Goal: Task Accomplishment & Management: Complete application form

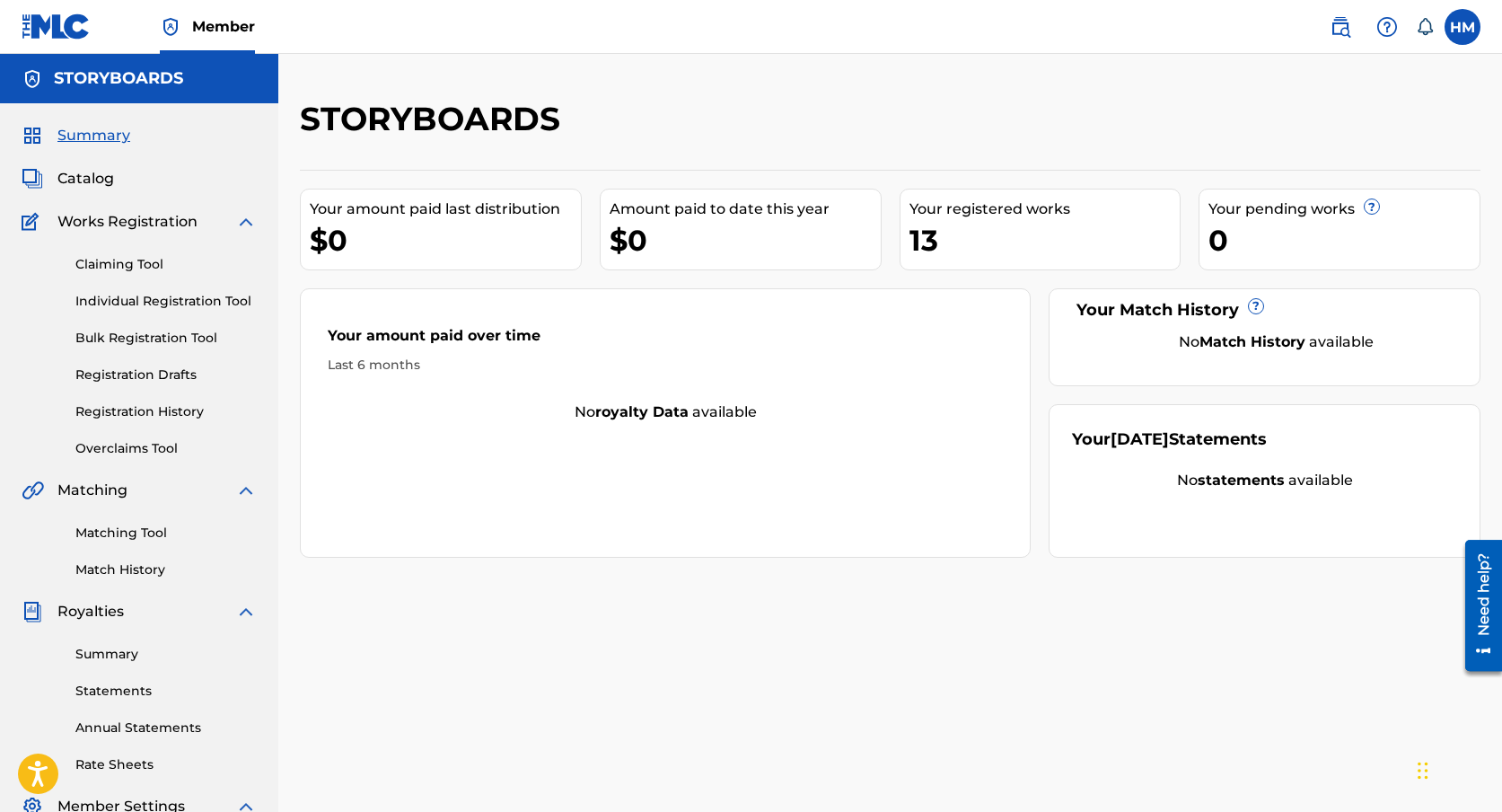
click at [146, 261] on link "Claiming Tool" at bounding box center [166, 265] width 182 height 19
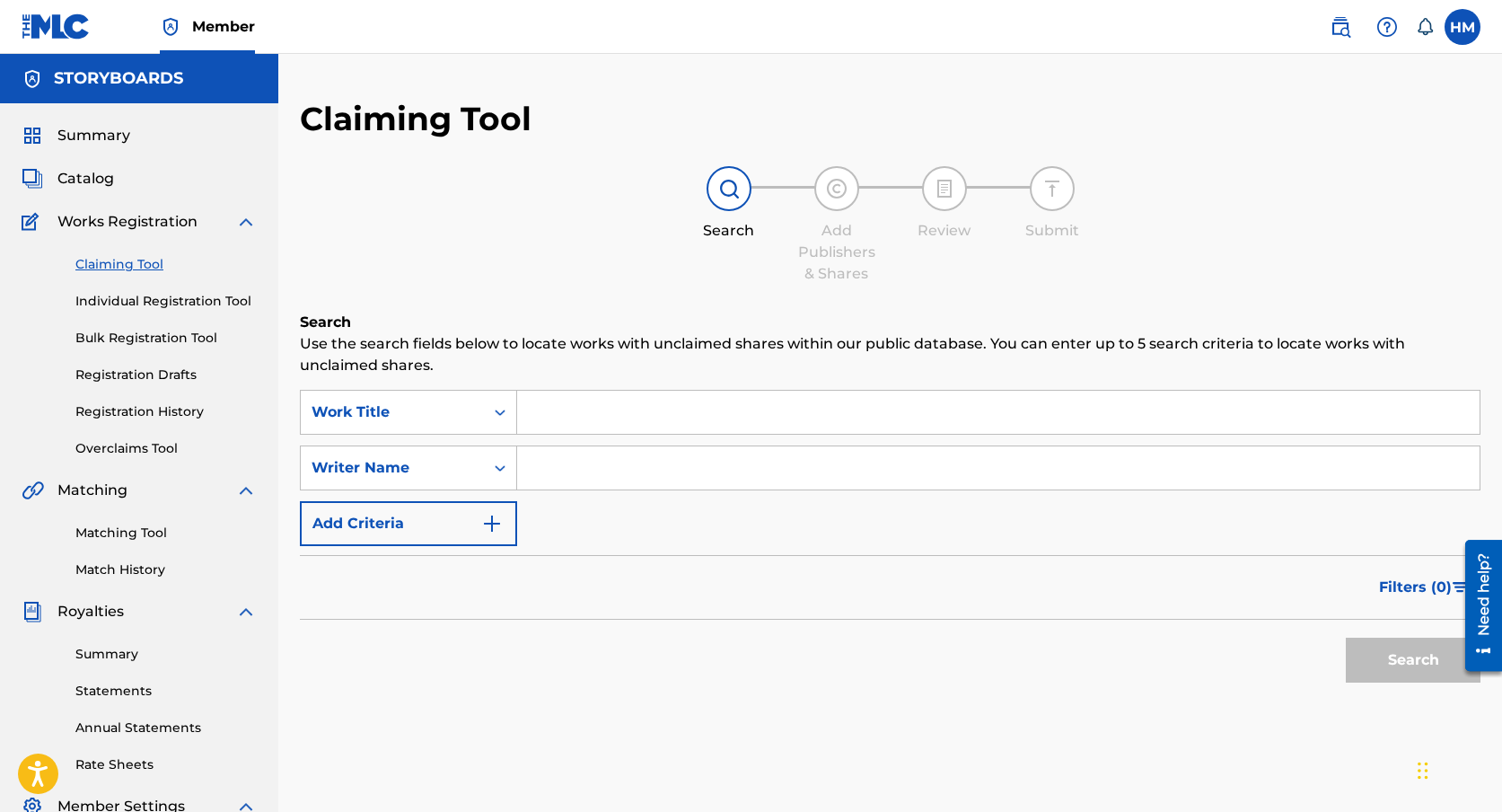
click at [614, 406] on input "Search Form" at bounding box center [999, 412] width 962 height 43
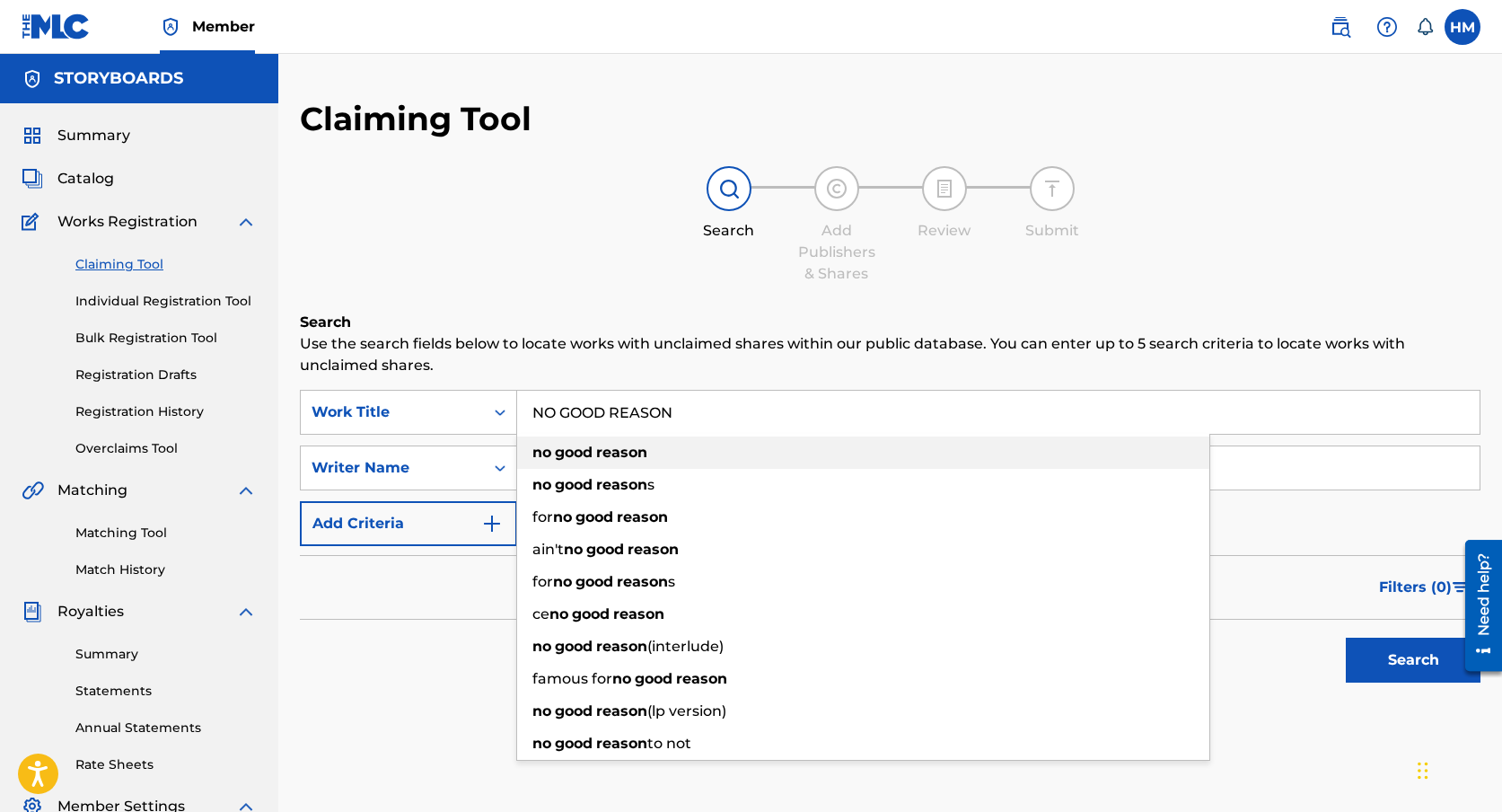
click at [599, 452] on strong "reason" at bounding box center [622, 452] width 51 height 17
type input "no good reason"
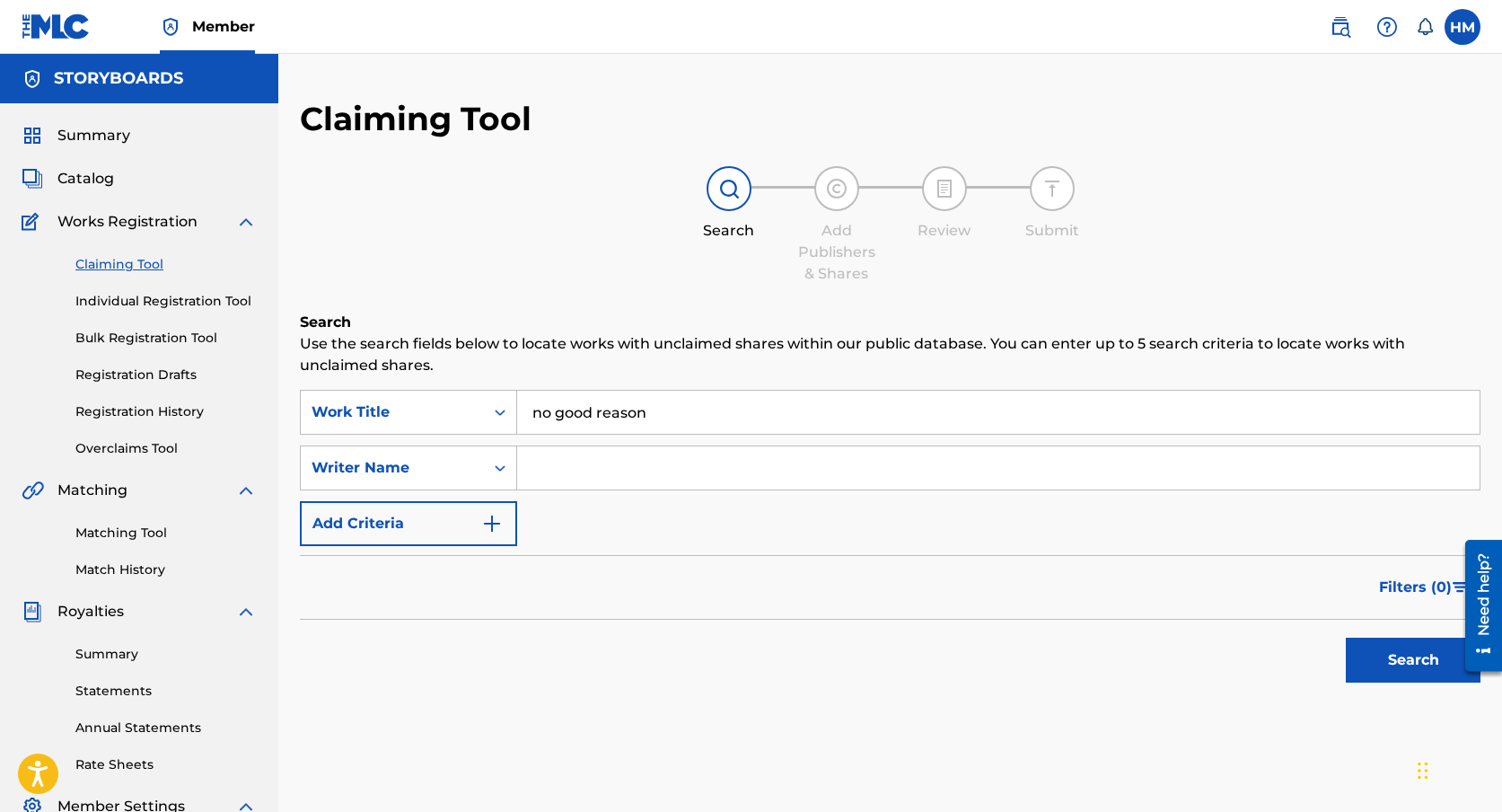
click at [597, 460] on input "Search Form" at bounding box center [999, 468] width 962 height 43
type input "[PERSON_NAME]"
click at [1367, 651] on button "Search" at bounding box center [1413, 660] width 134 height 45
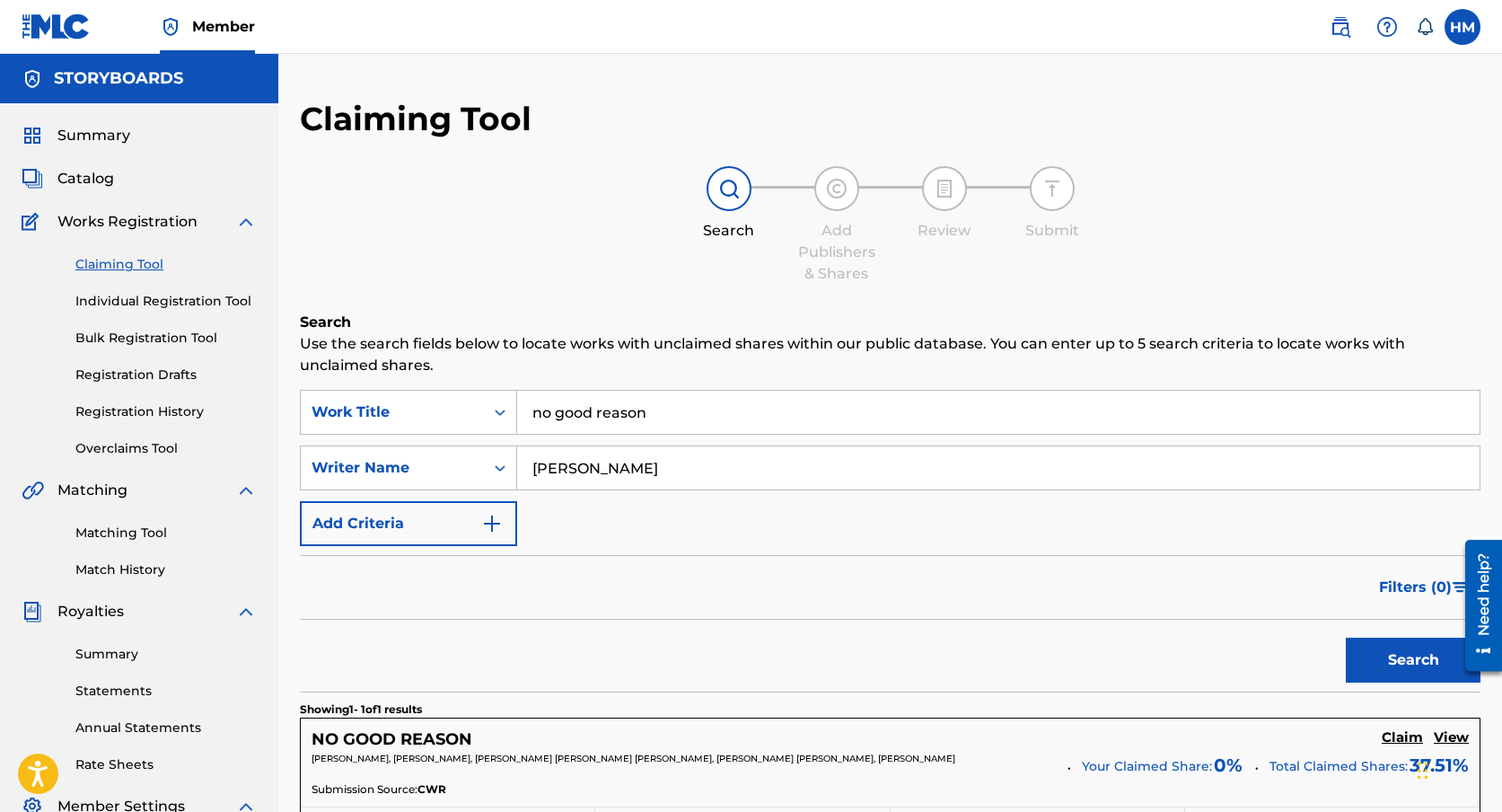
scroll to position [305, 0]
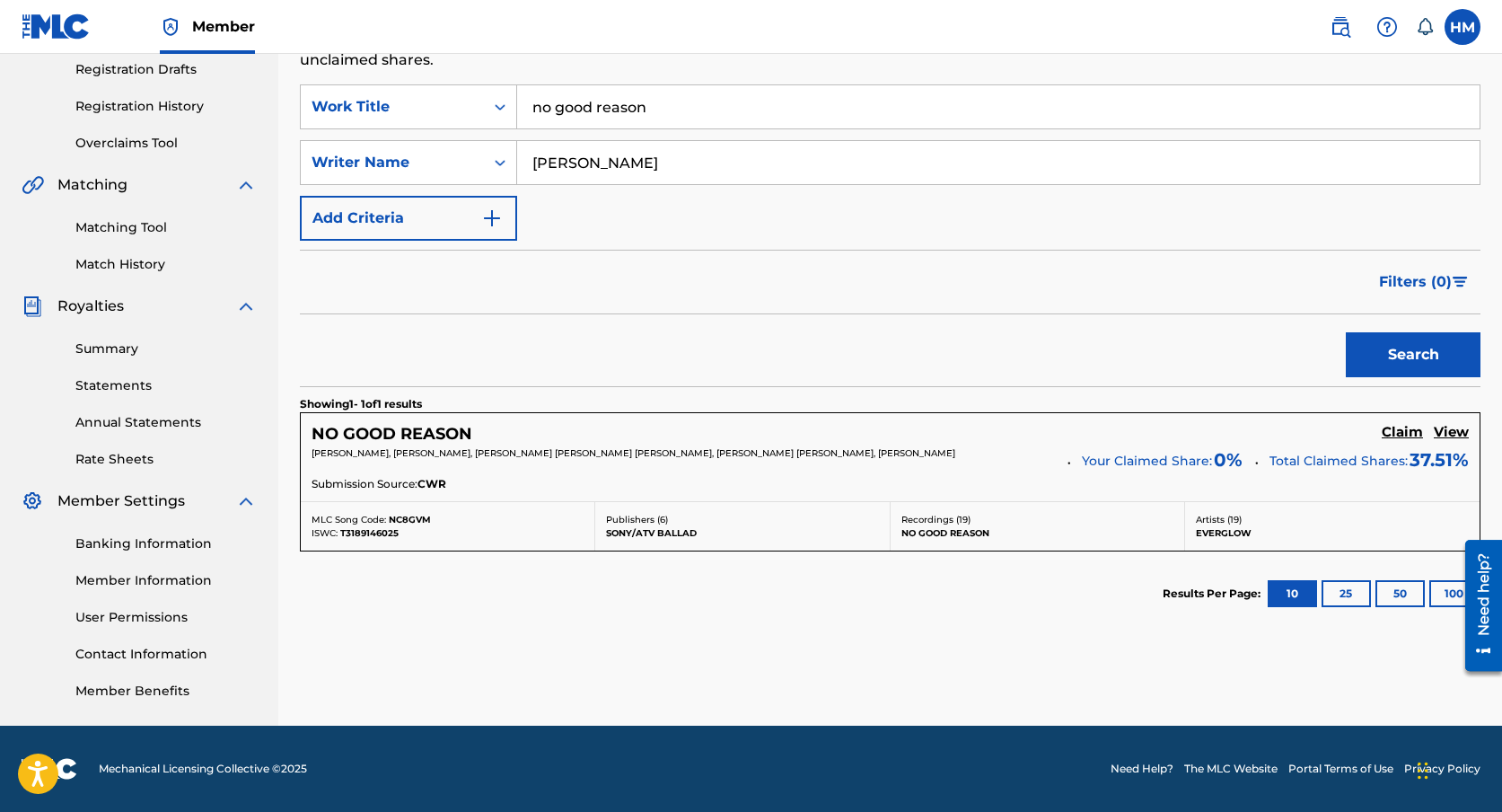
click at [1412, 434] on h5 "Claim" at bounding box center [1402, 433] width 41 height 17
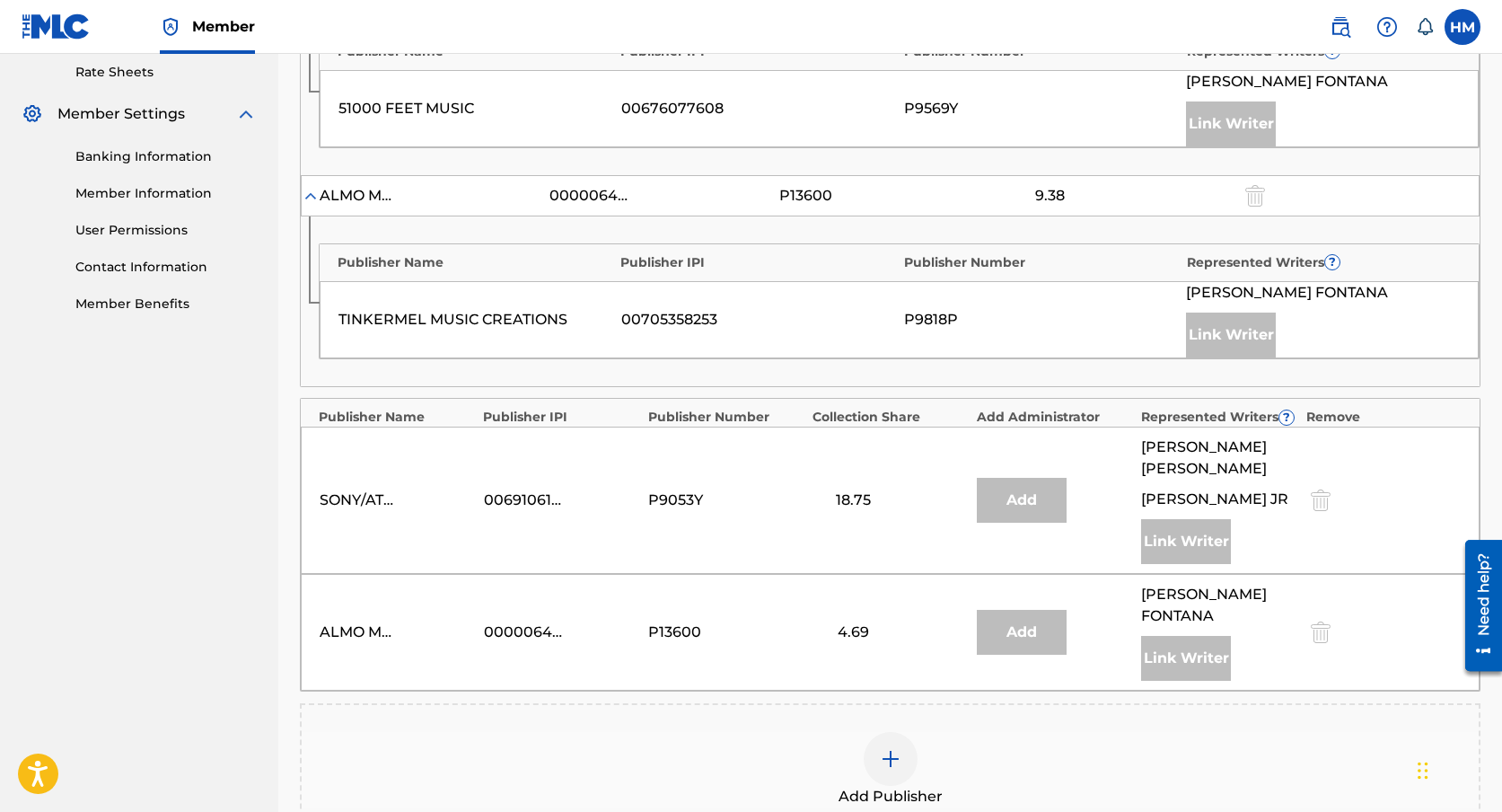
scroll to position [1006, 0]
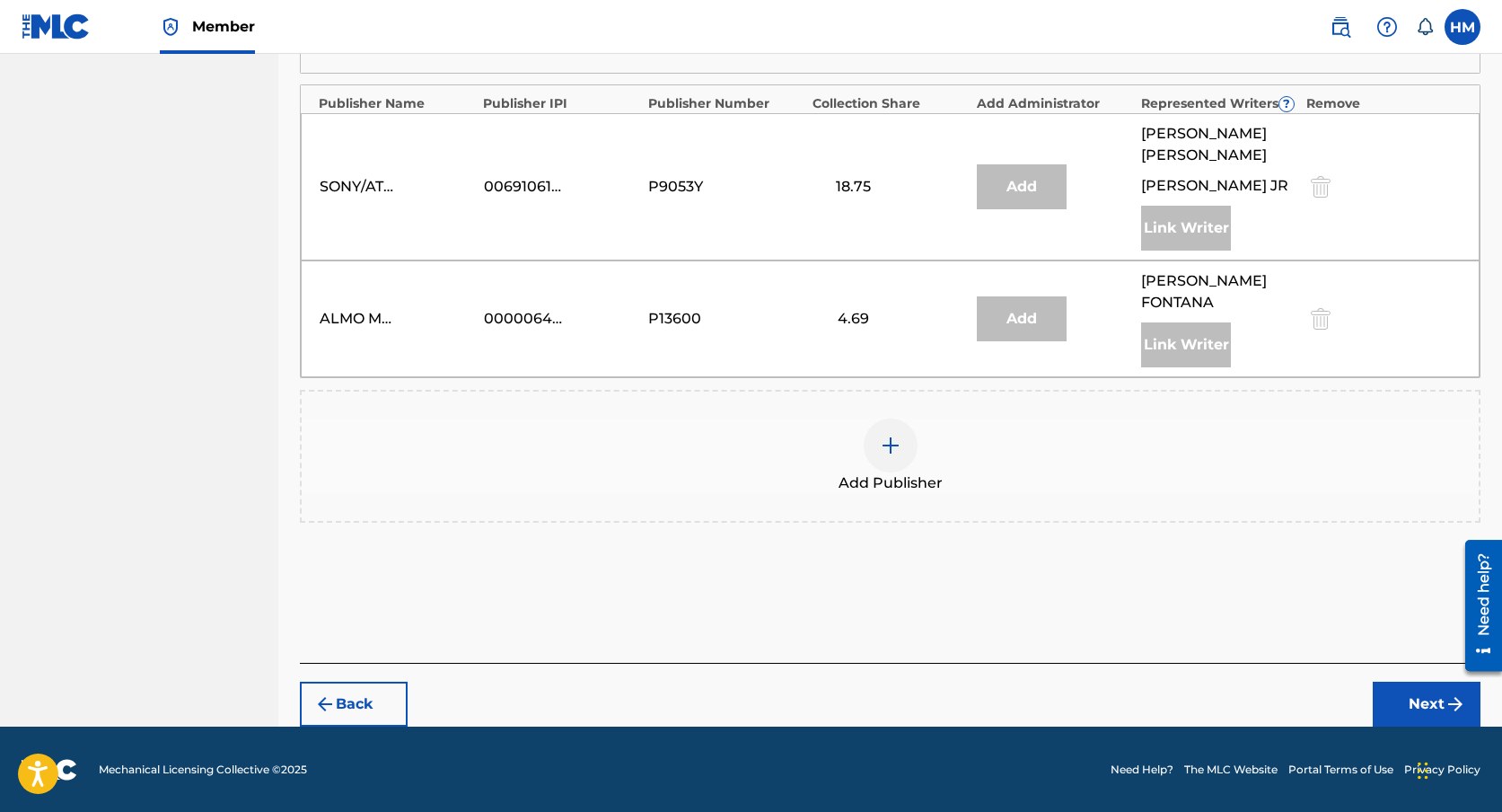
click at [1431, 706] on button "Next" at bounding box center [1427, 704] width 108 height 45
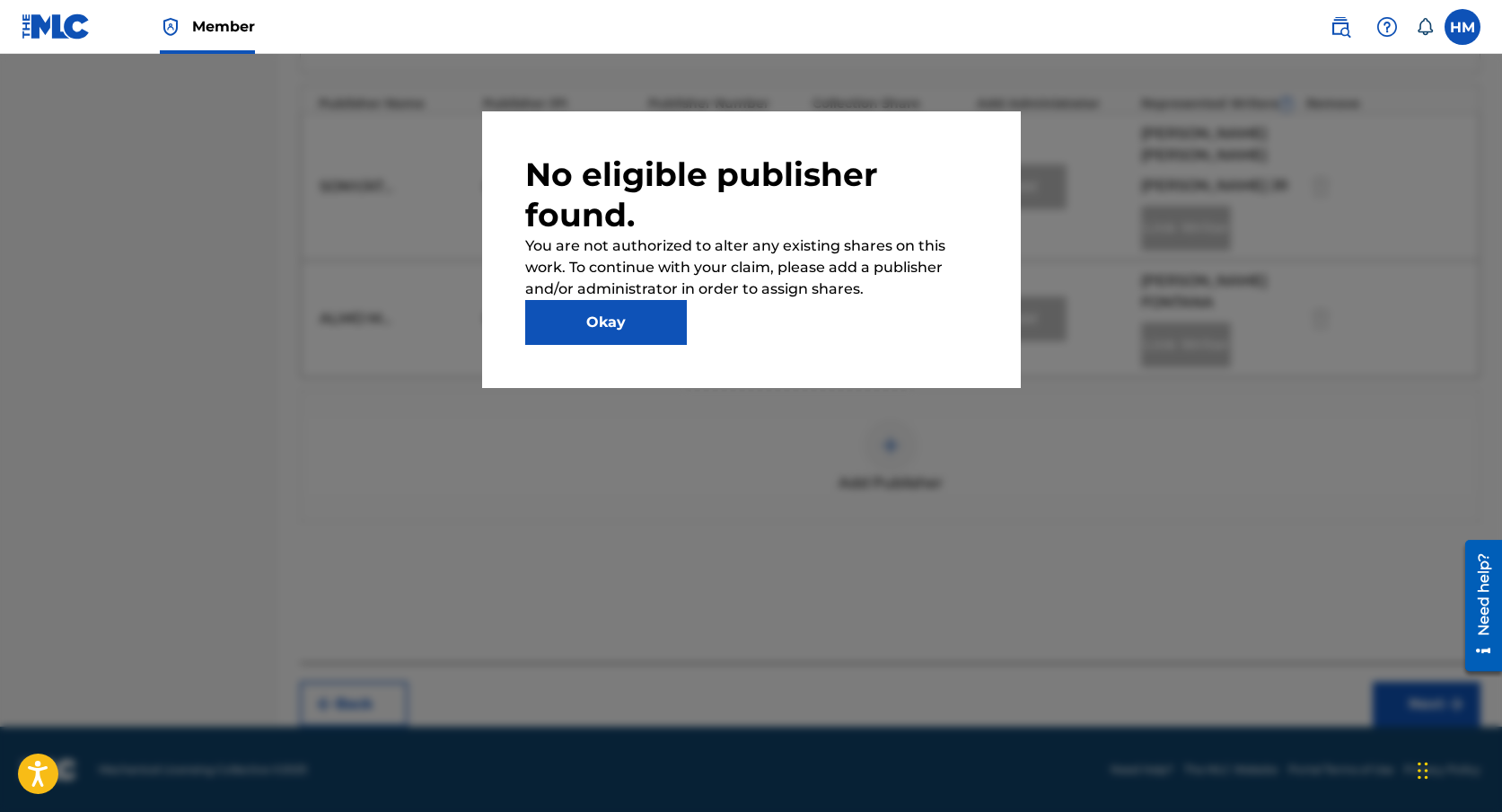
click at [671, 323] on button "Okay" at bounding box center [605, 323] width 161 height 45
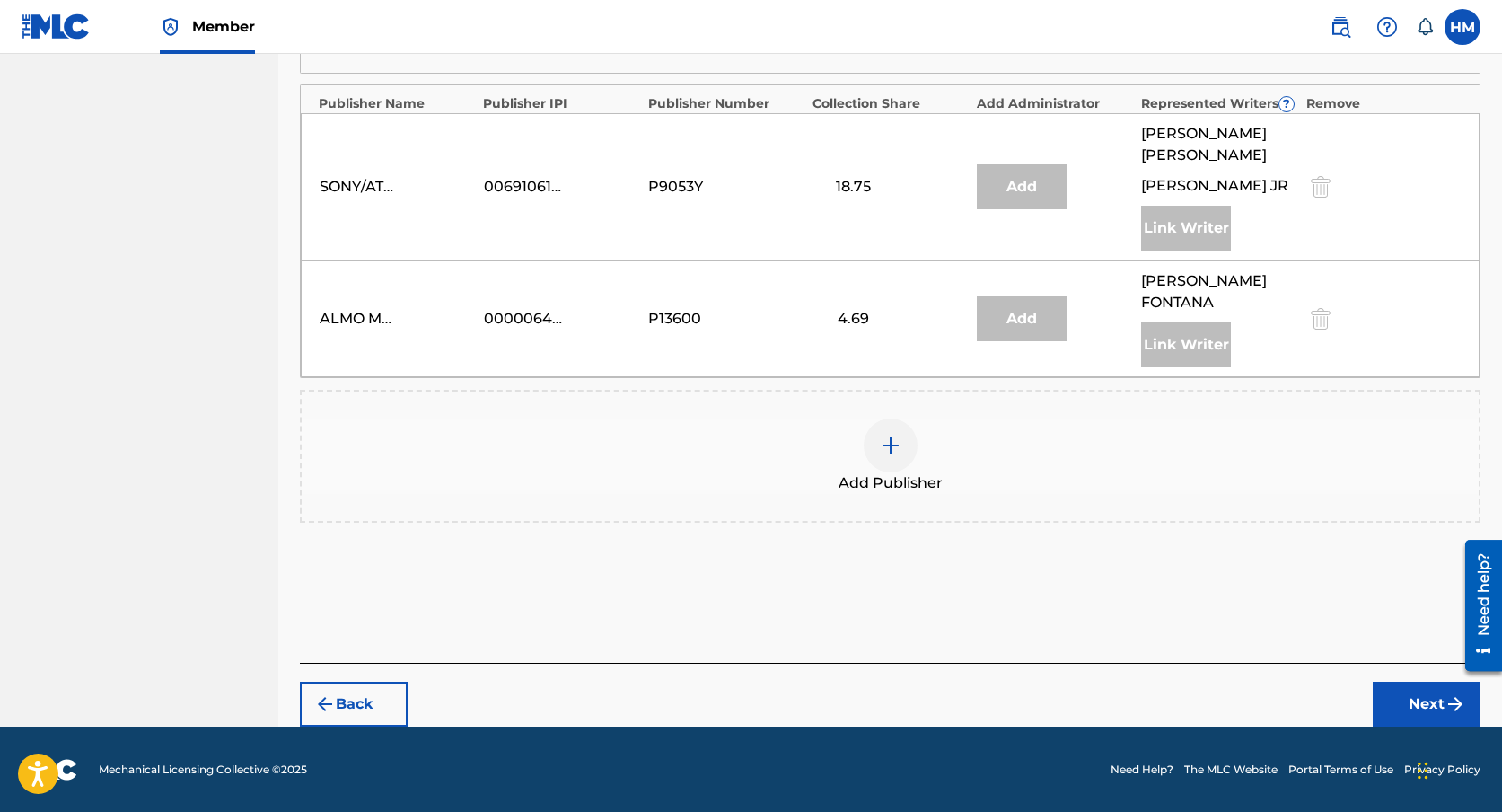
click at [905, 437] on div at bounding box center [891, 446] width 54 height 54
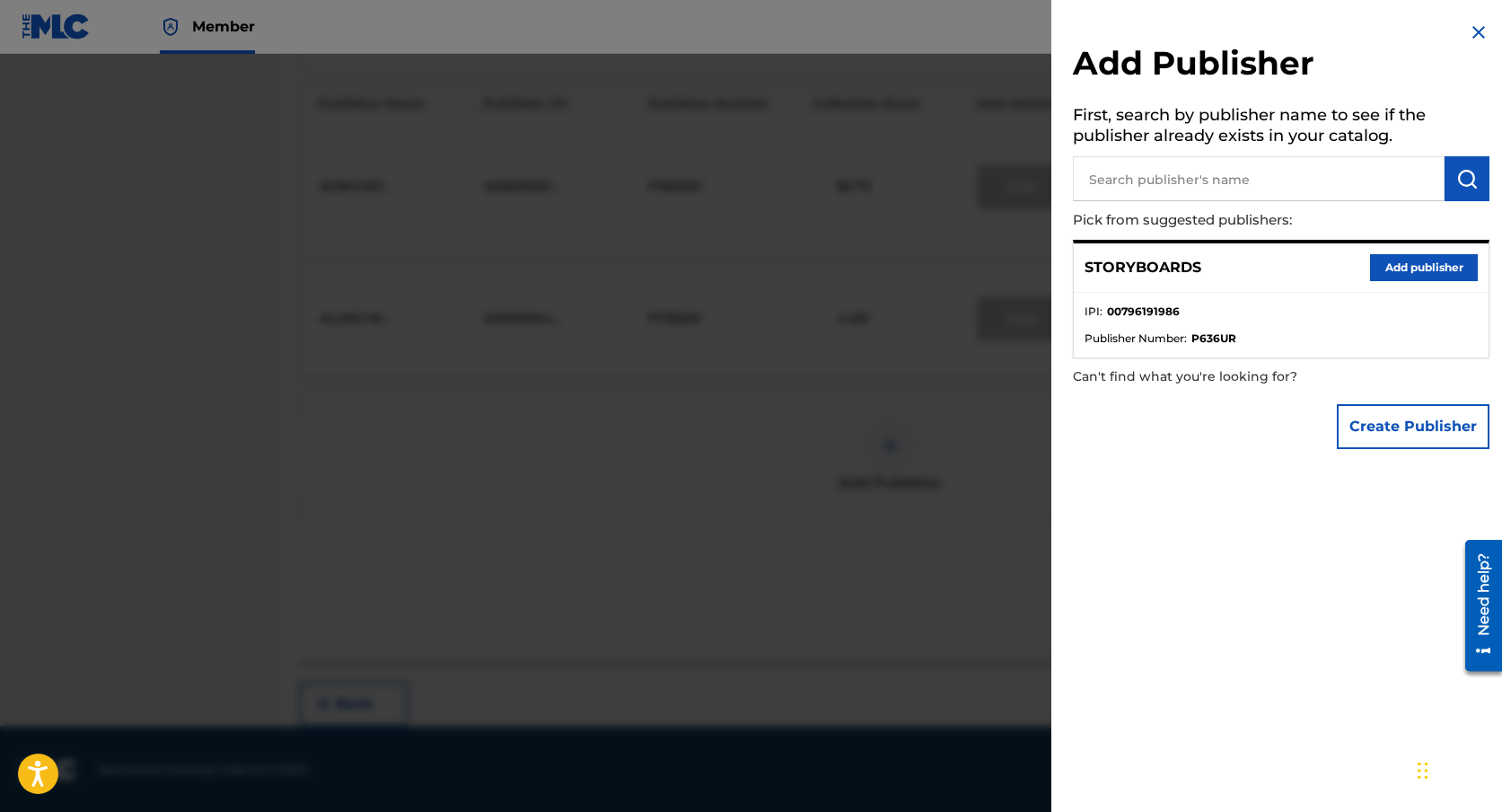
click at [1385, 268] on button "Add publisher" at bounding box center [1425, 268] width 108 height 27
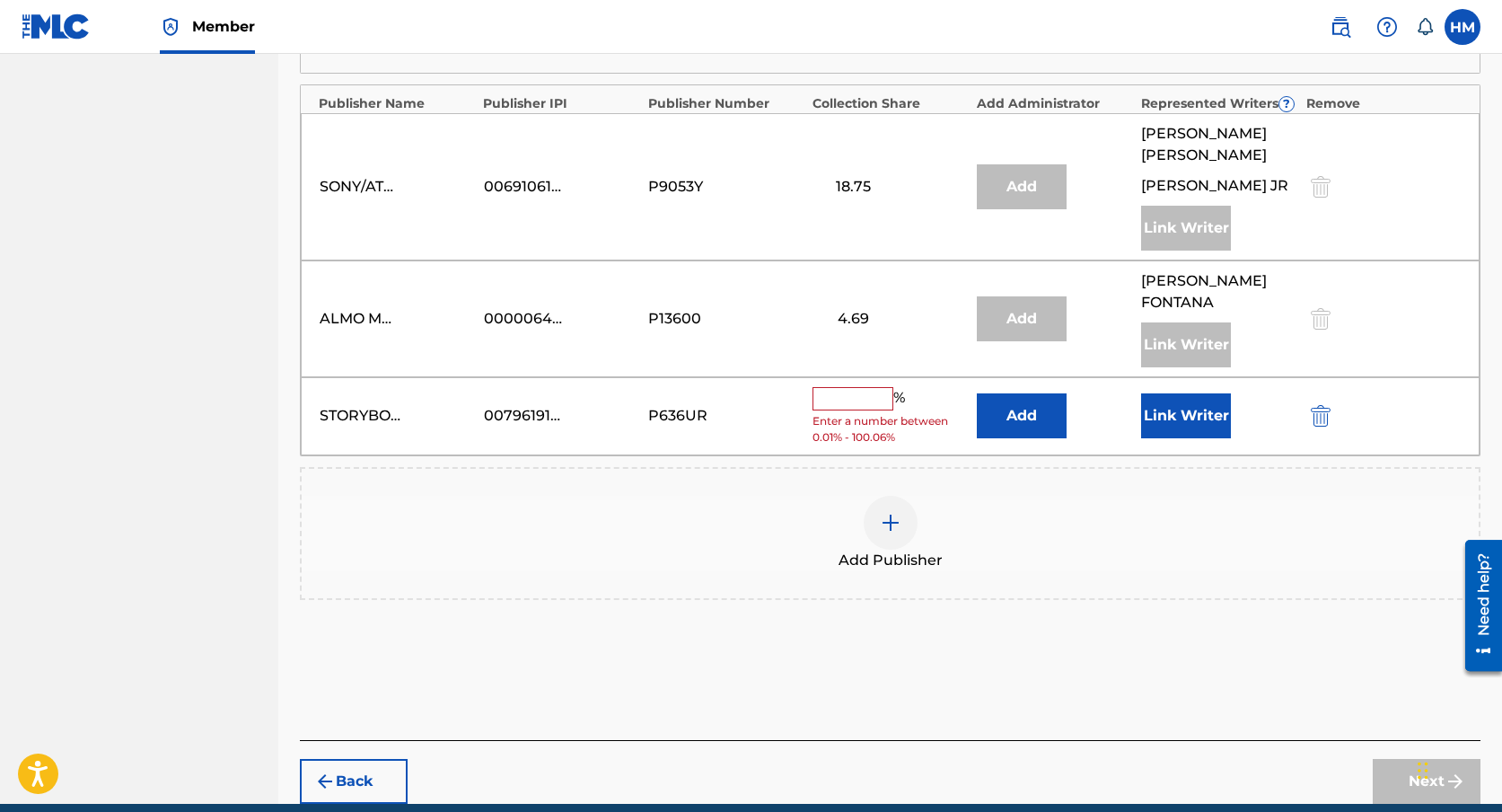
click at [862, 404] on input "text" at bounding box center [853, 398] width 81 height 23
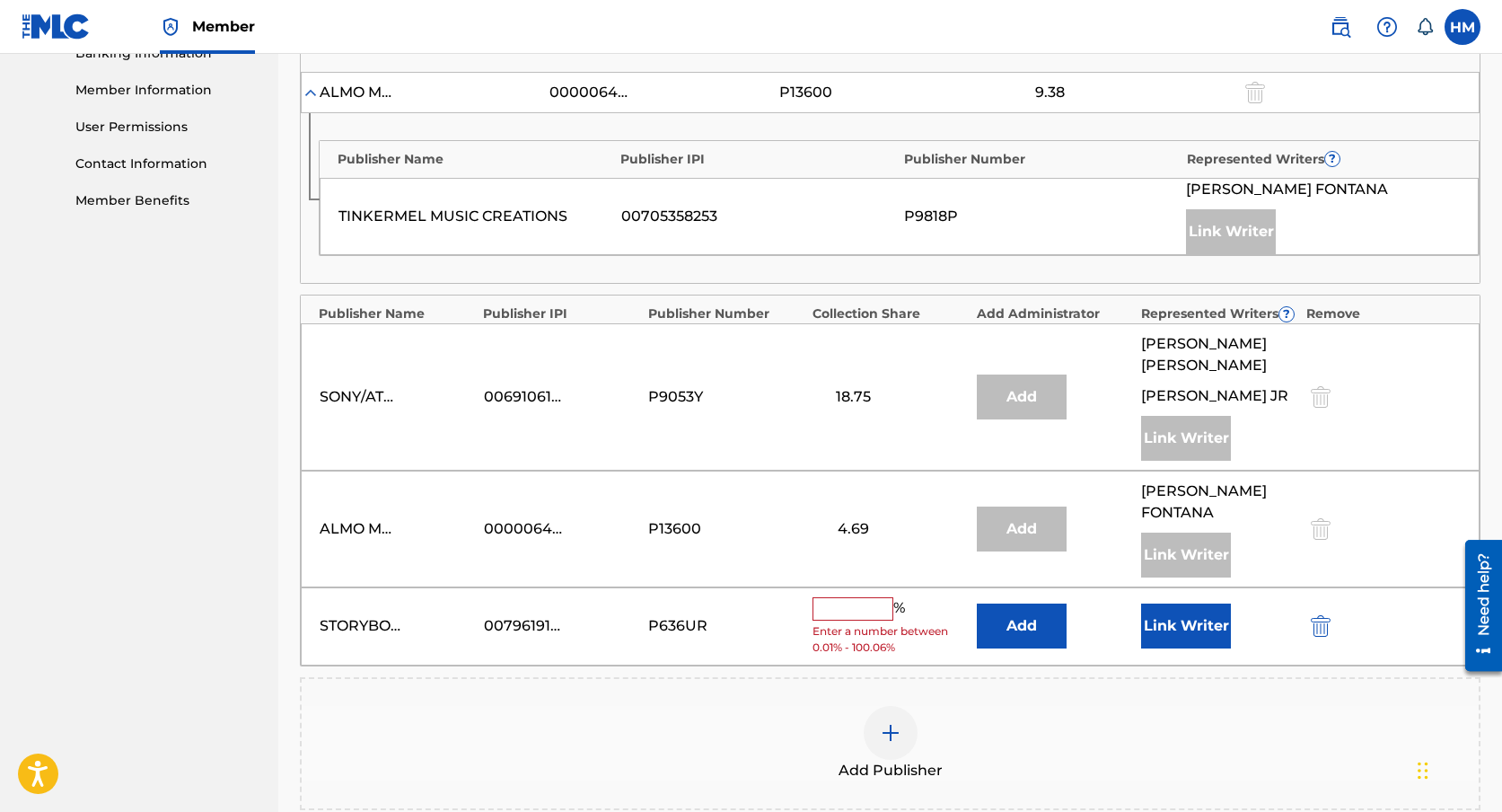
scroll to position [800, 0]
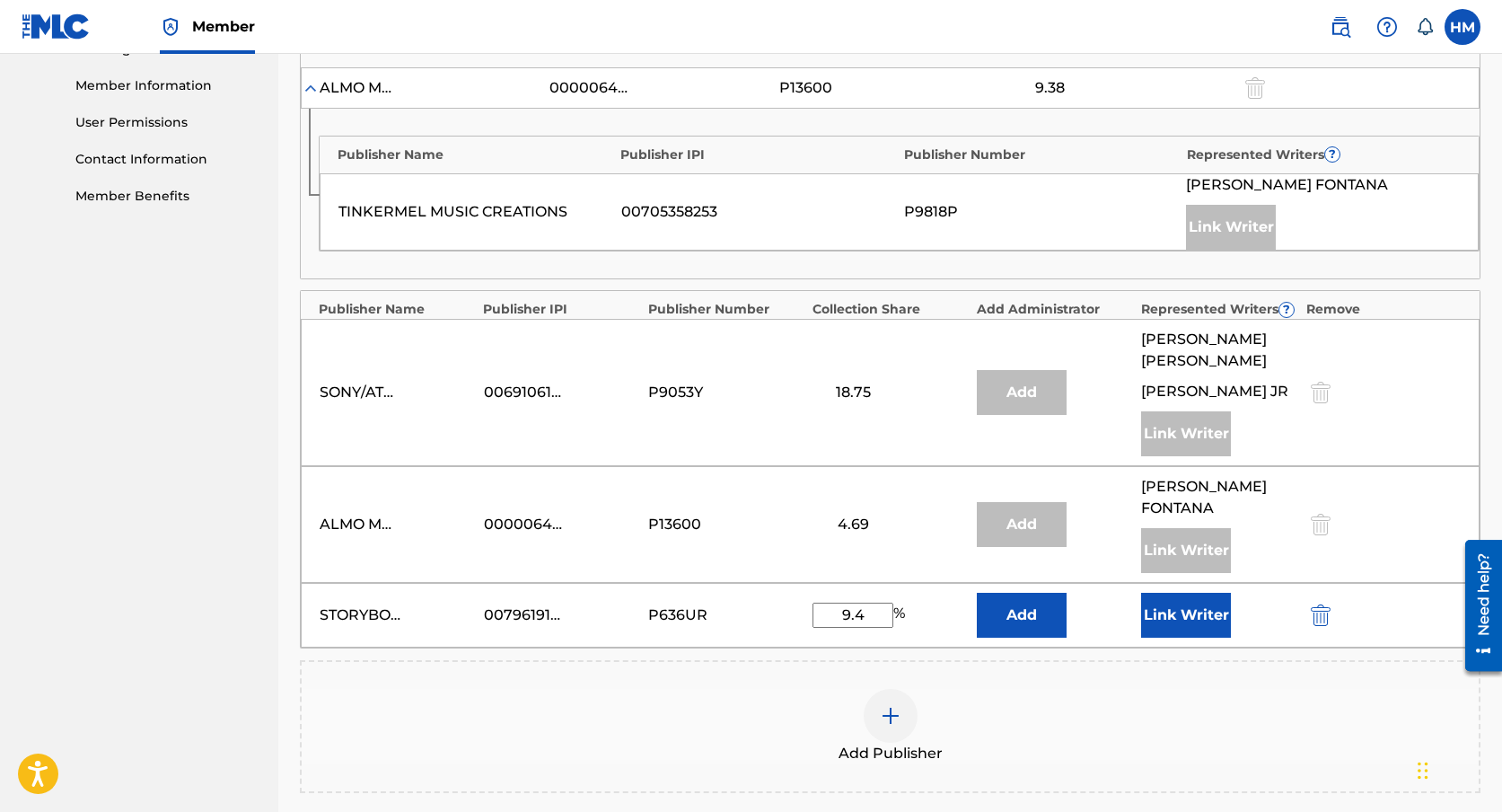
type input "9.4"
click at [1028, 626] on button "Add" at bounding box center [1022, 615] width 90 height 45
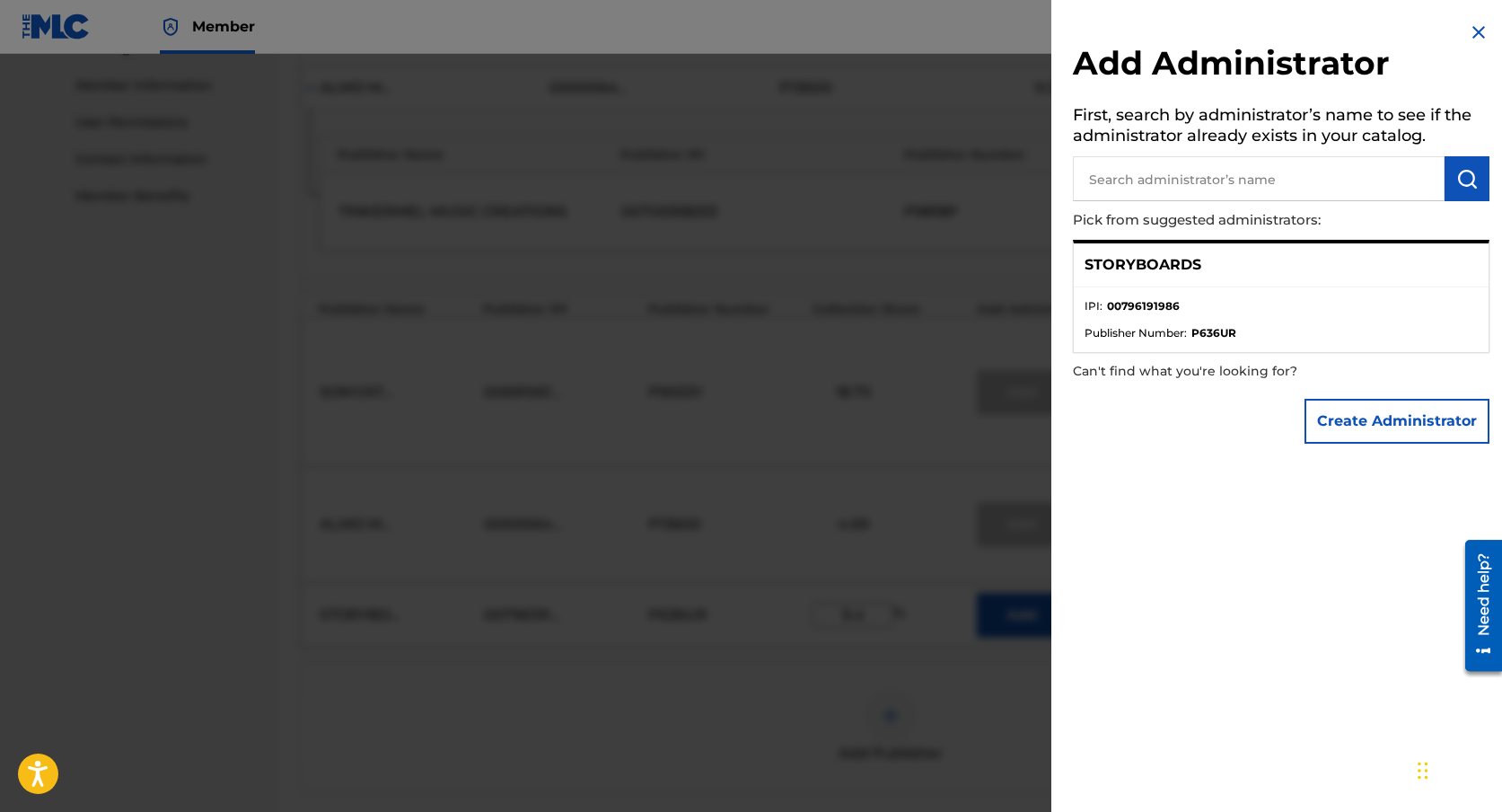
click at [1469, 29] on img at bounding box center [1479, 32] width 21 height 21
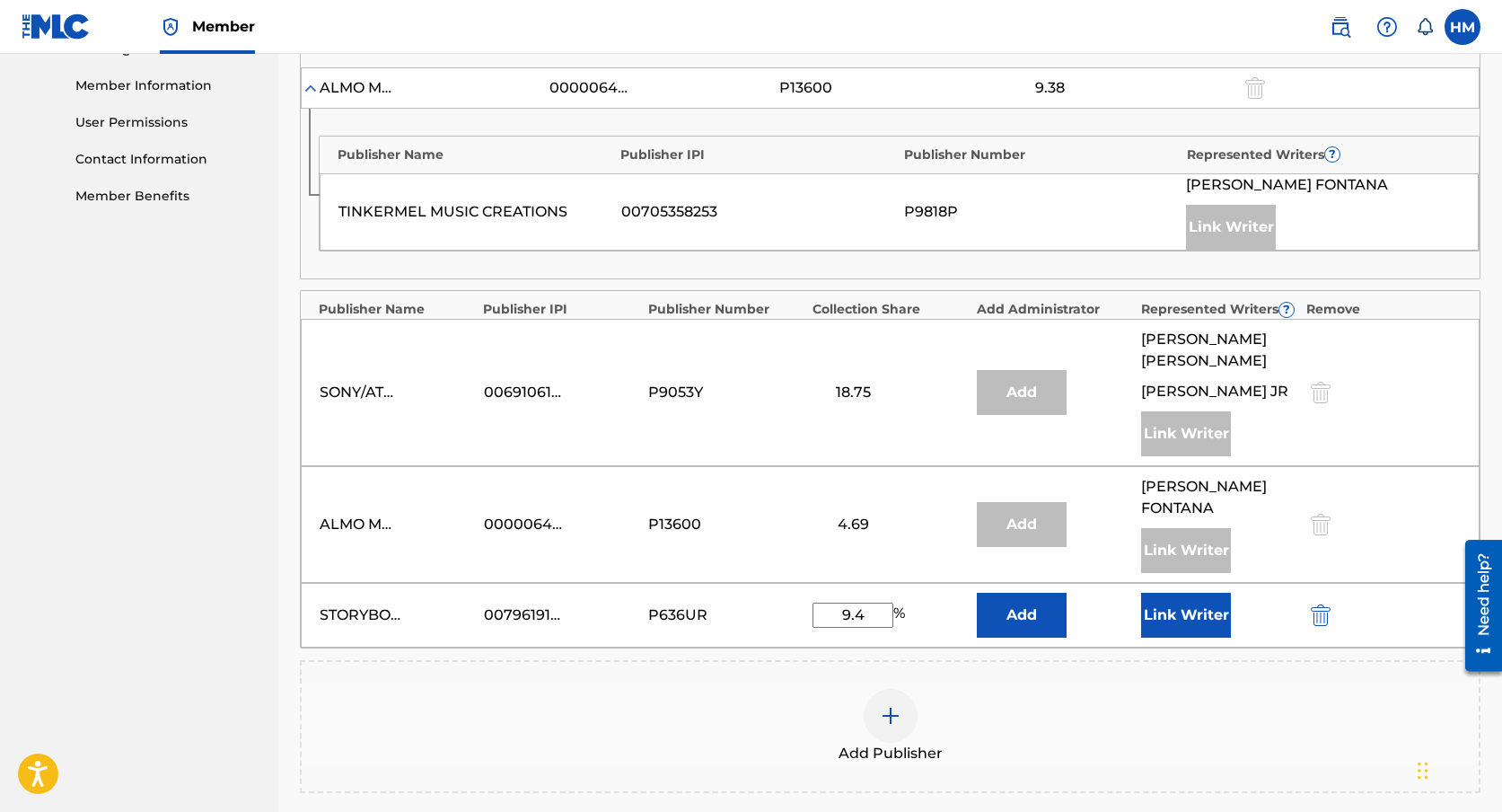
click at [1178, 618] on button "Link Writer" at bounding box center [1186, 615] width 90 height 45
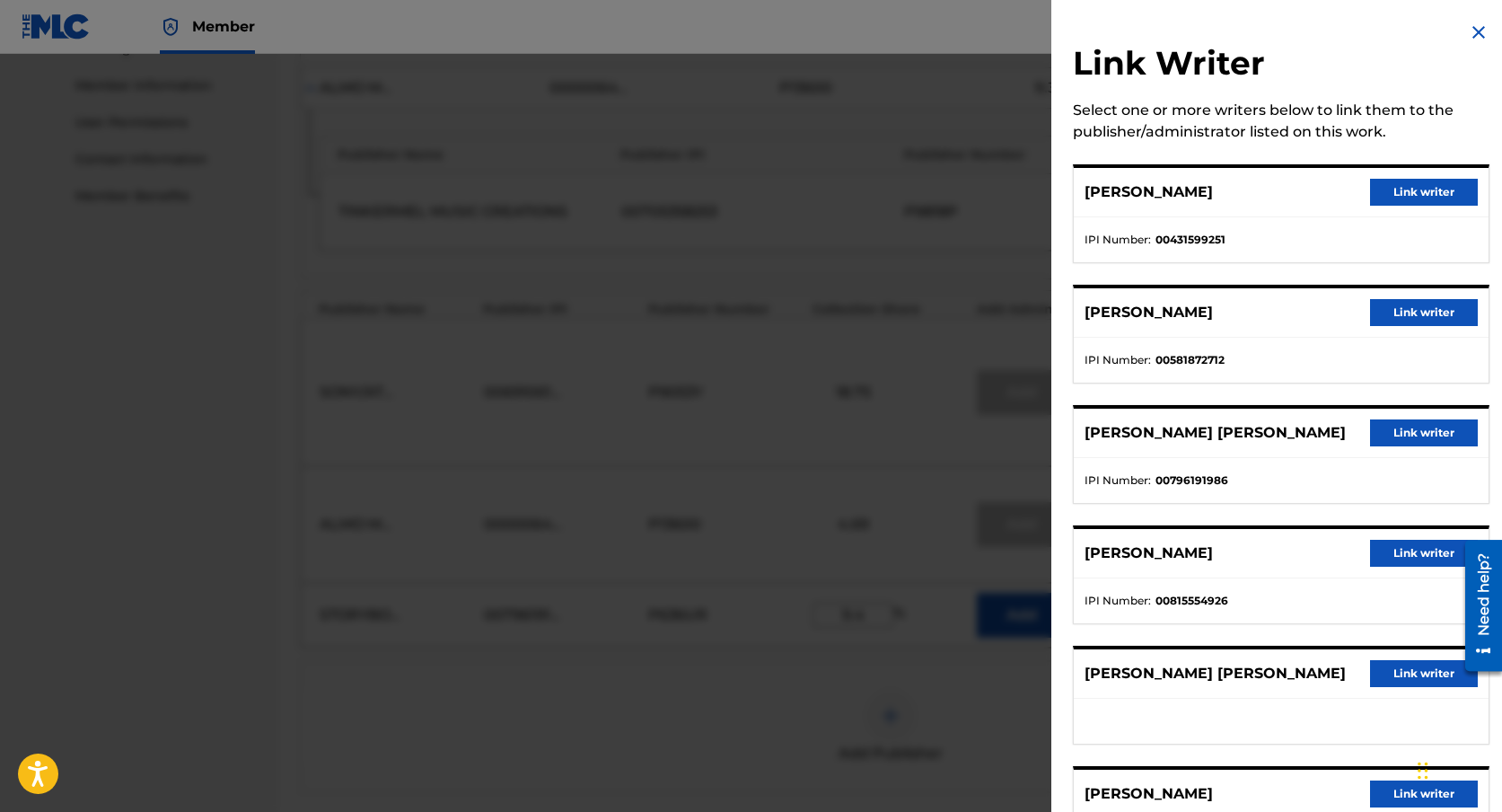
click at [1389, 428] on button "Link writer" at bounding box center [1425, 433] width 108 height 27
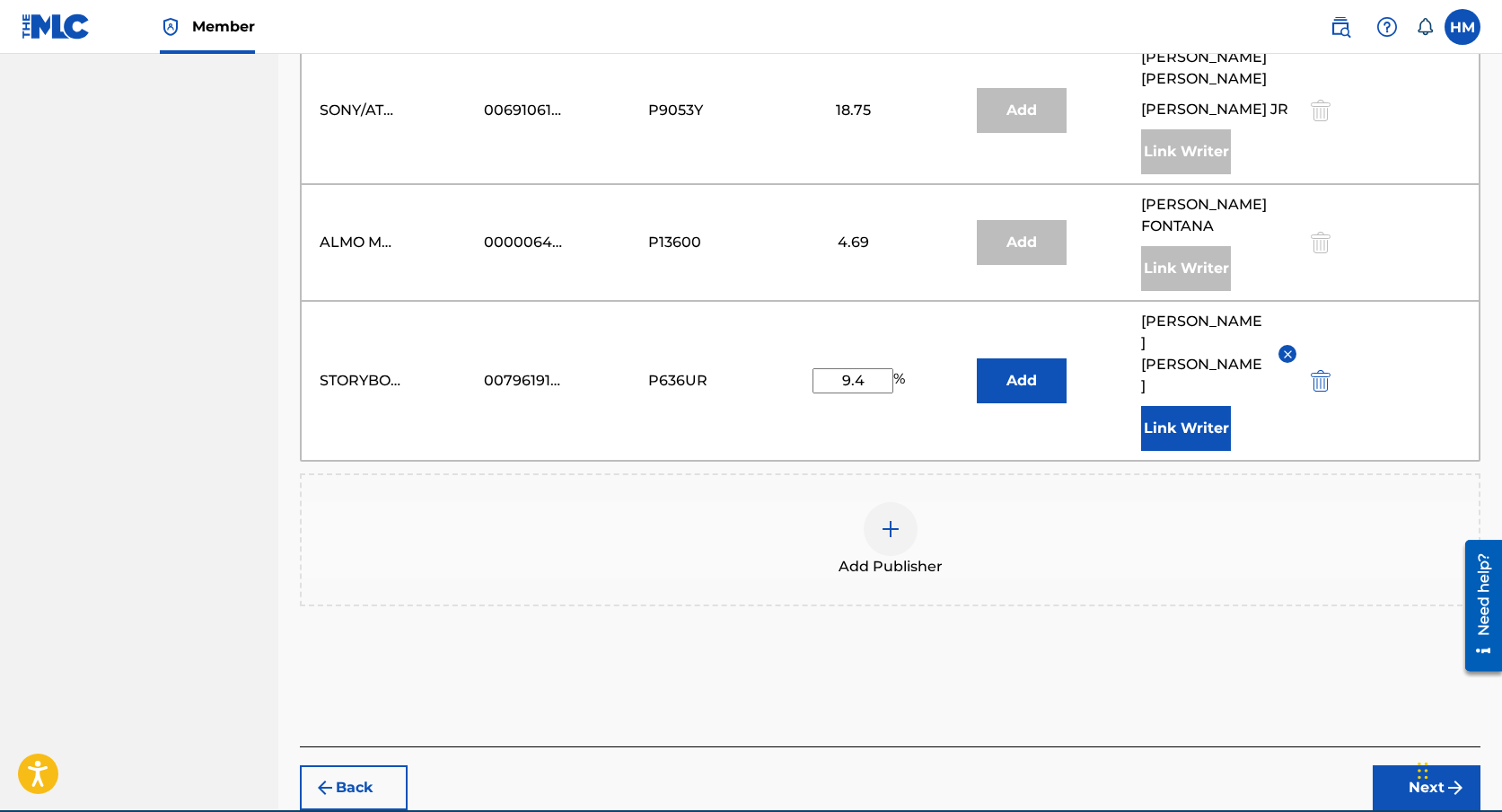
scroll to position [1103, 0]
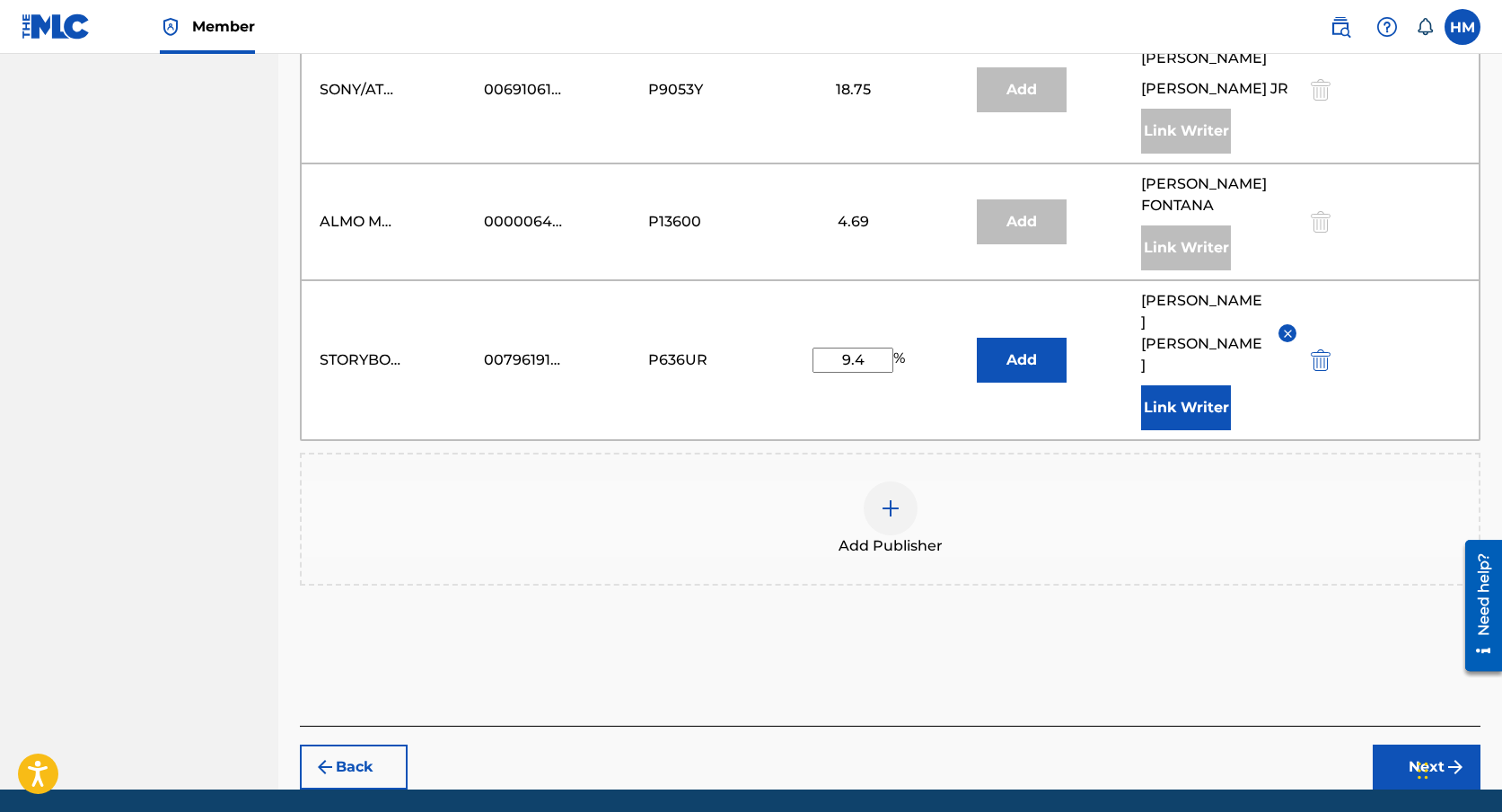
click at [1408, 744] on button "Next" at bounding box center [1427, 766] width 108 height 45
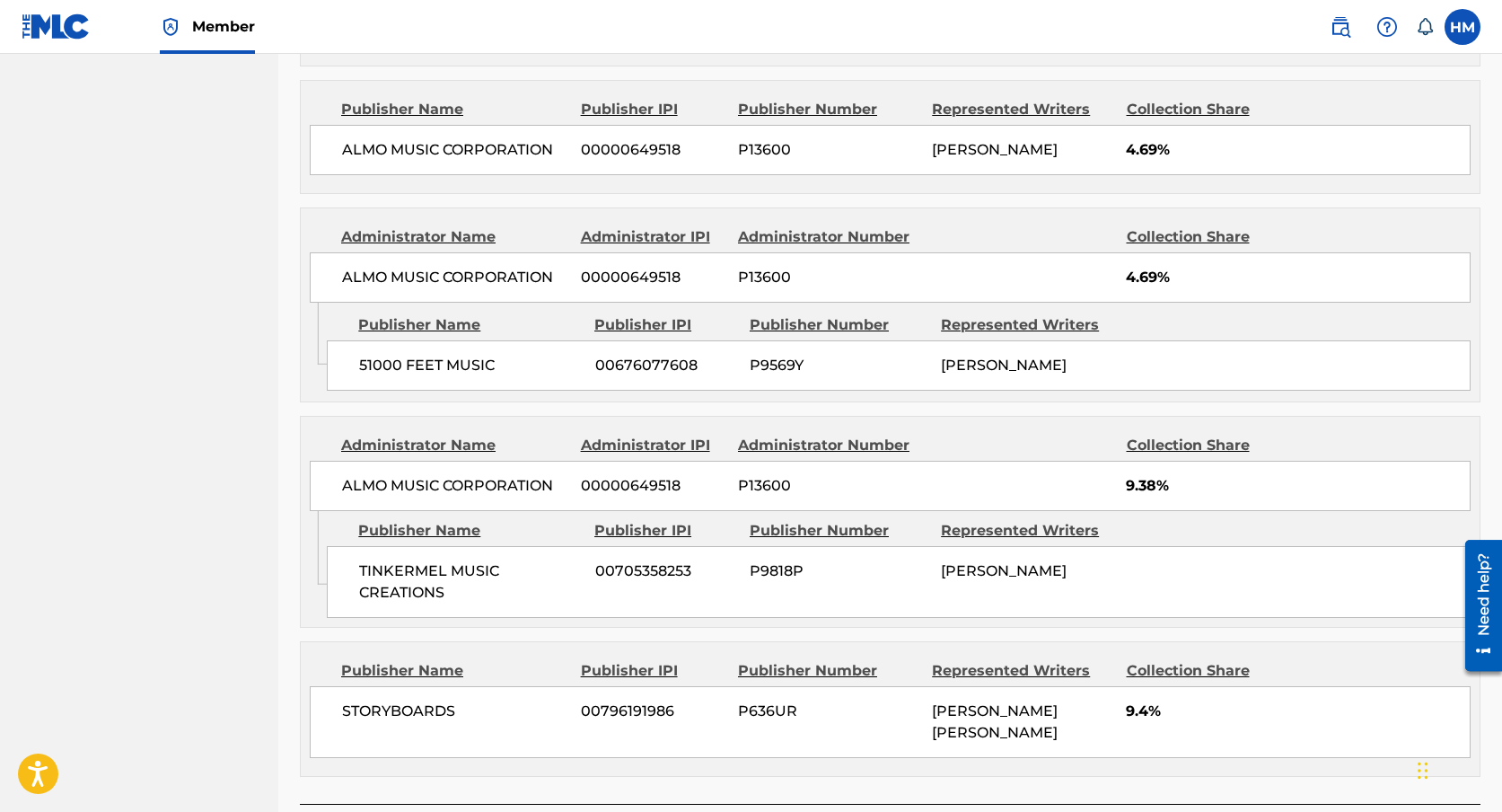
scroll to position [1095, 0]
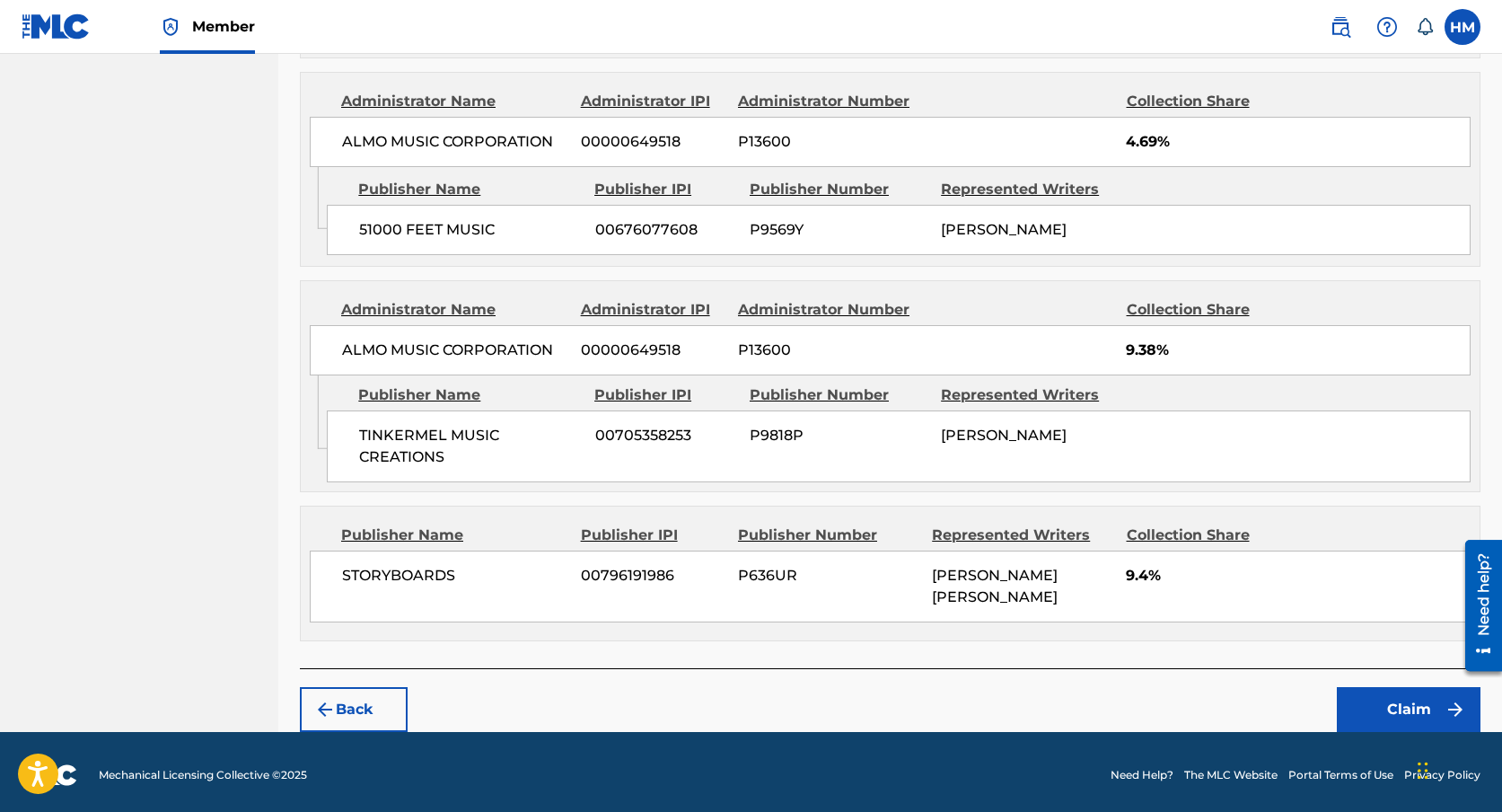
click at [1394, 702] on button "Claim" at bounding box center [1409, 709] width 144 height 45
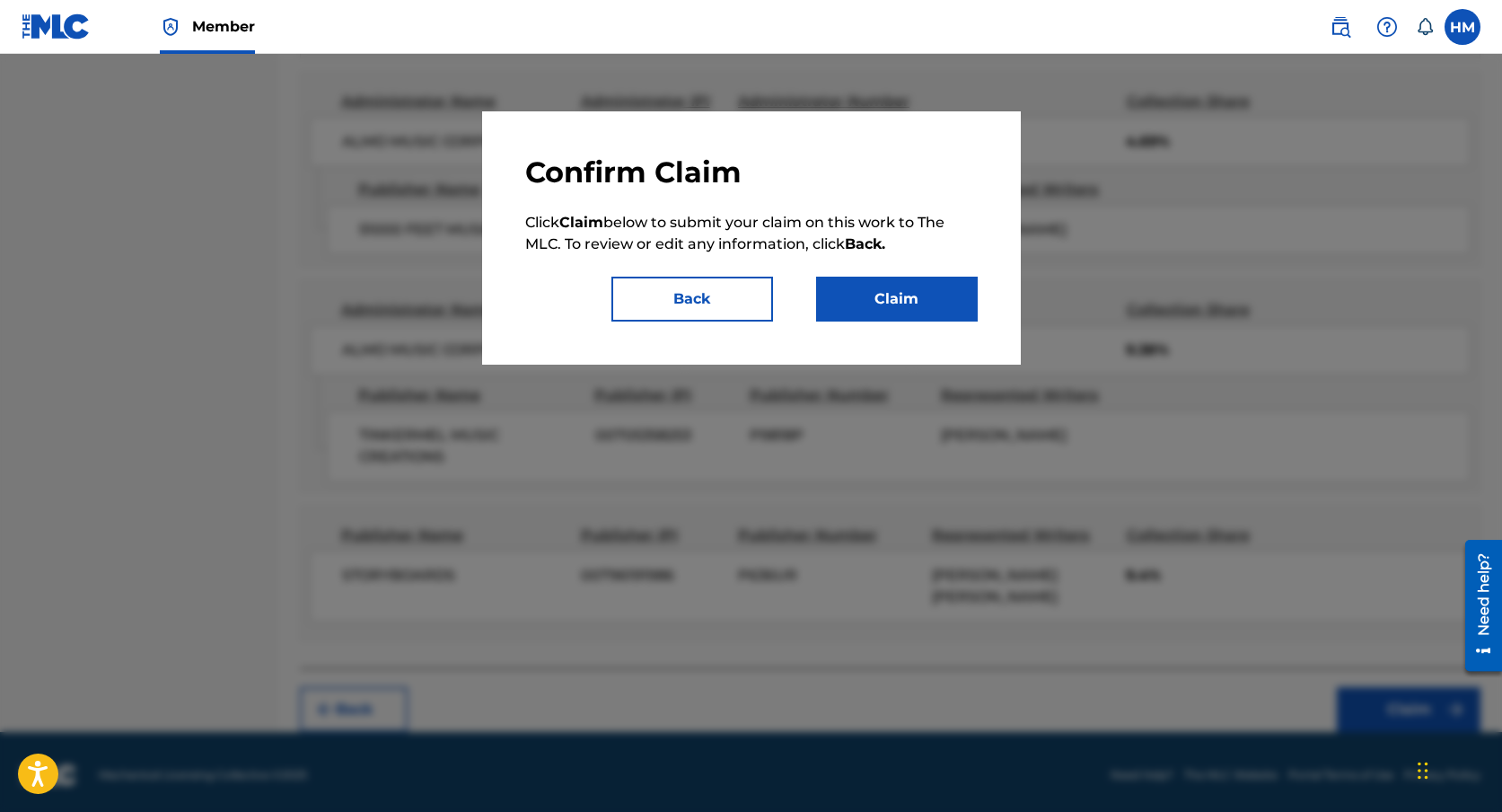
click at [892, 303] on button "Claim" at bounding box center [896, 299] width 161 height 45
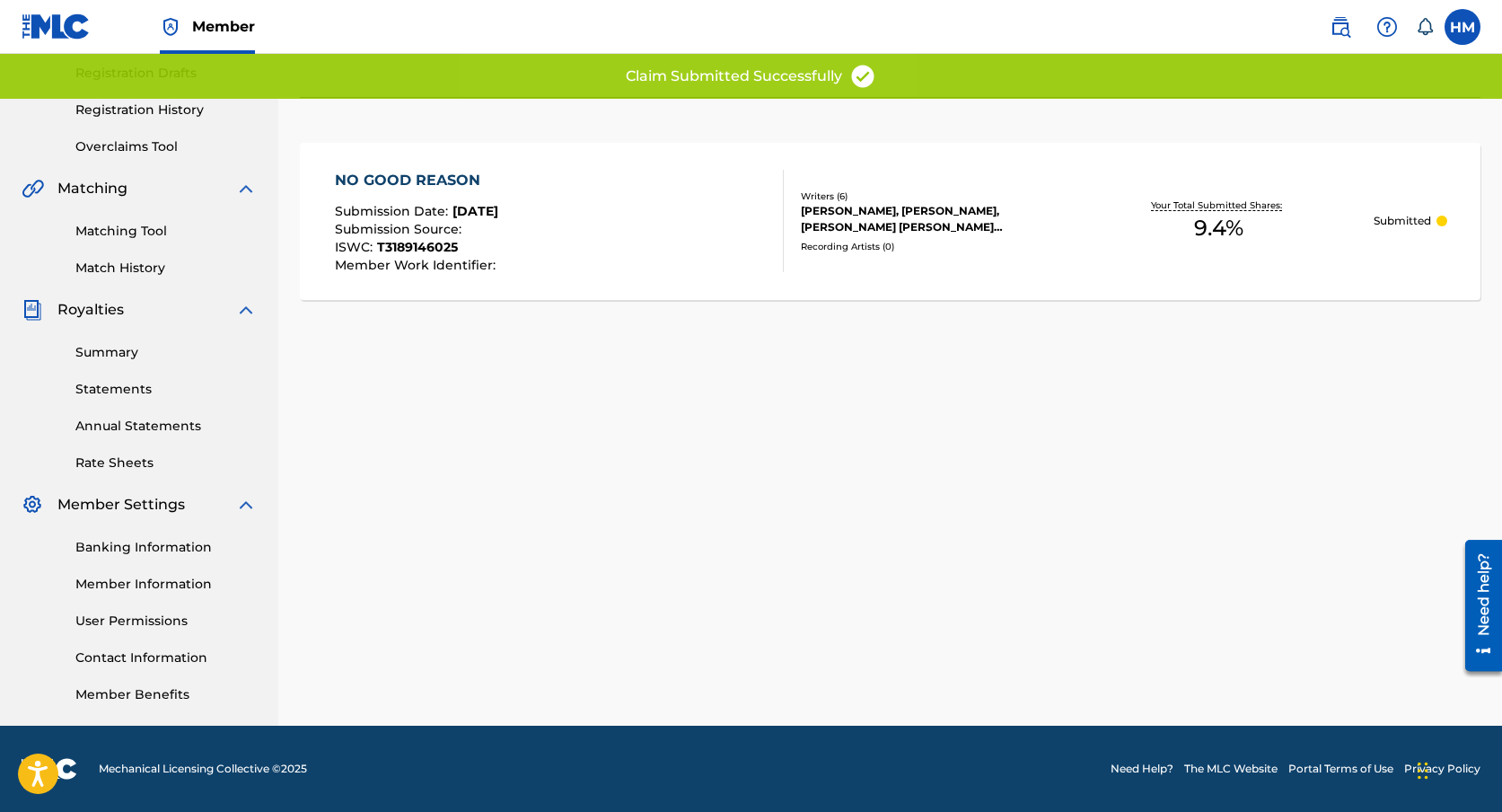
scroll to position [302, 0]
